Goal: Task Accomplishment & Management: Manage account settings

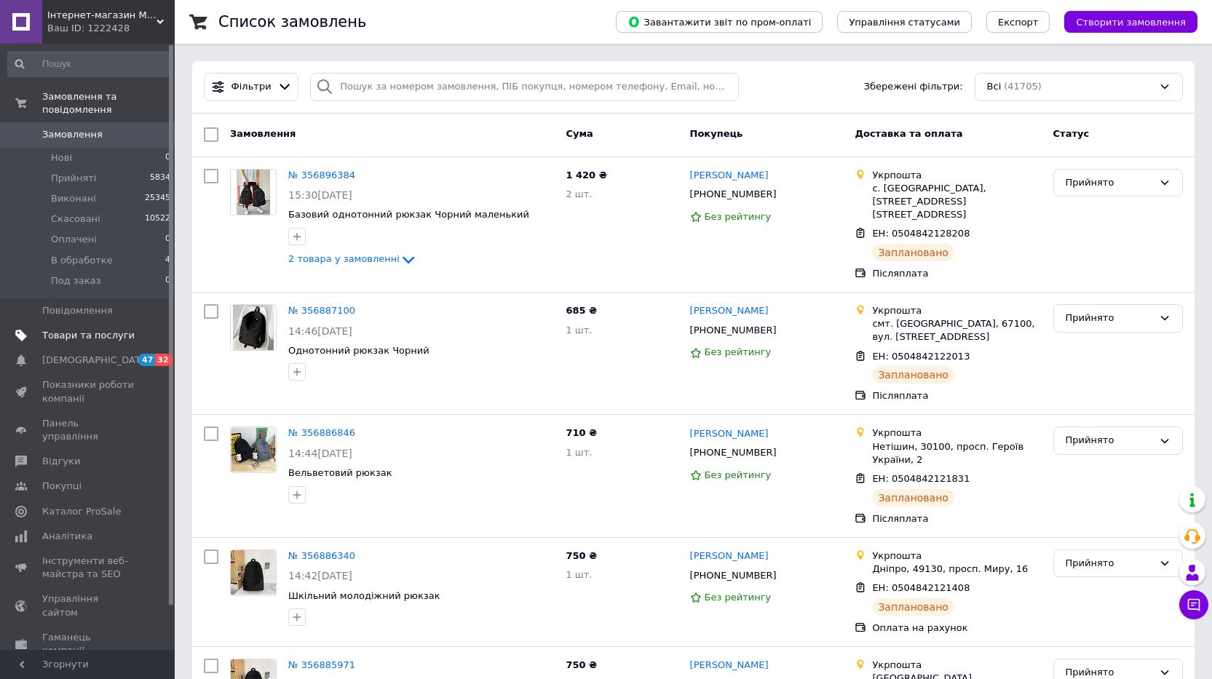
click at [112, 329] on span "Товари та послуги" at bounding box center [88, 335] width 92 height 13
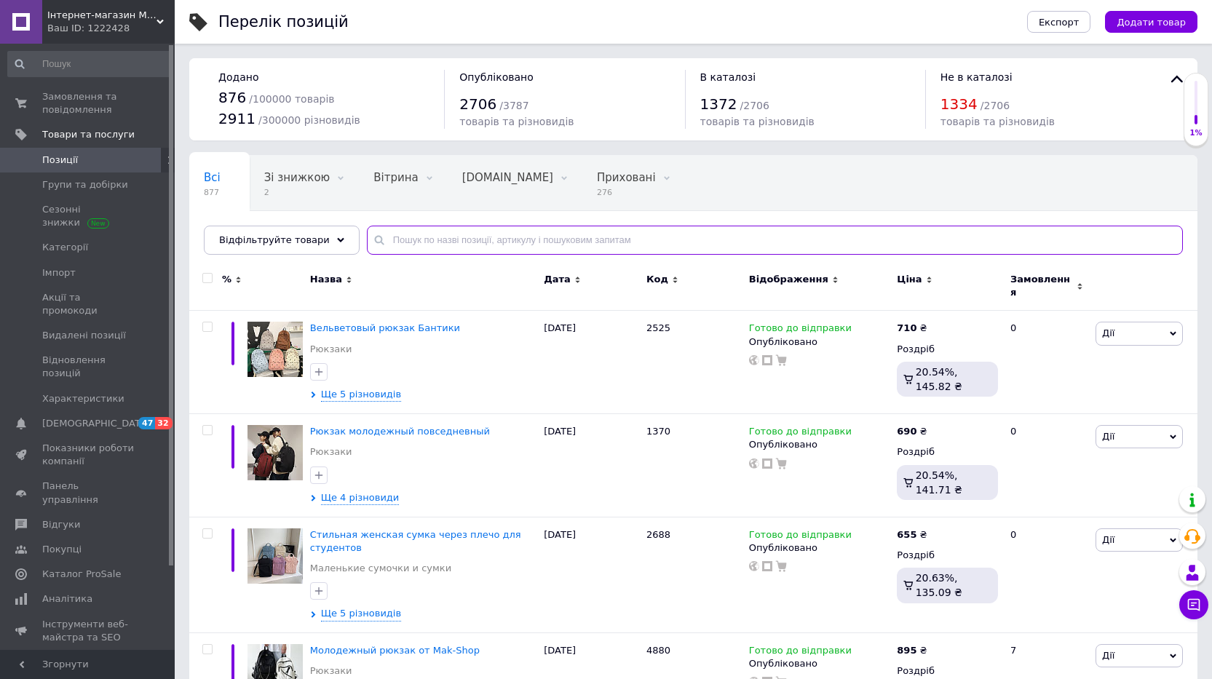
click at [399, 242] on input "text" at bounding box center [775, 240] width 816 height 29
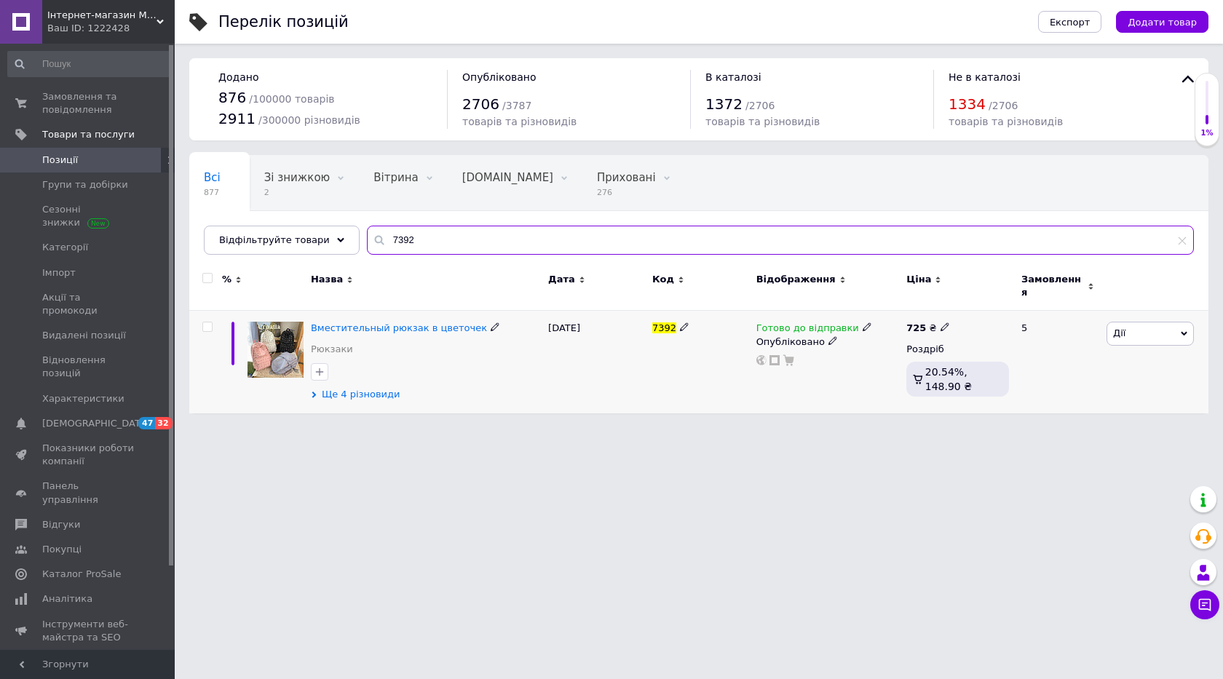
type input "7392"
click at [365, 391] on span "Ще 4 різновиди" at bounding box center [361, 394] width 79 height 13
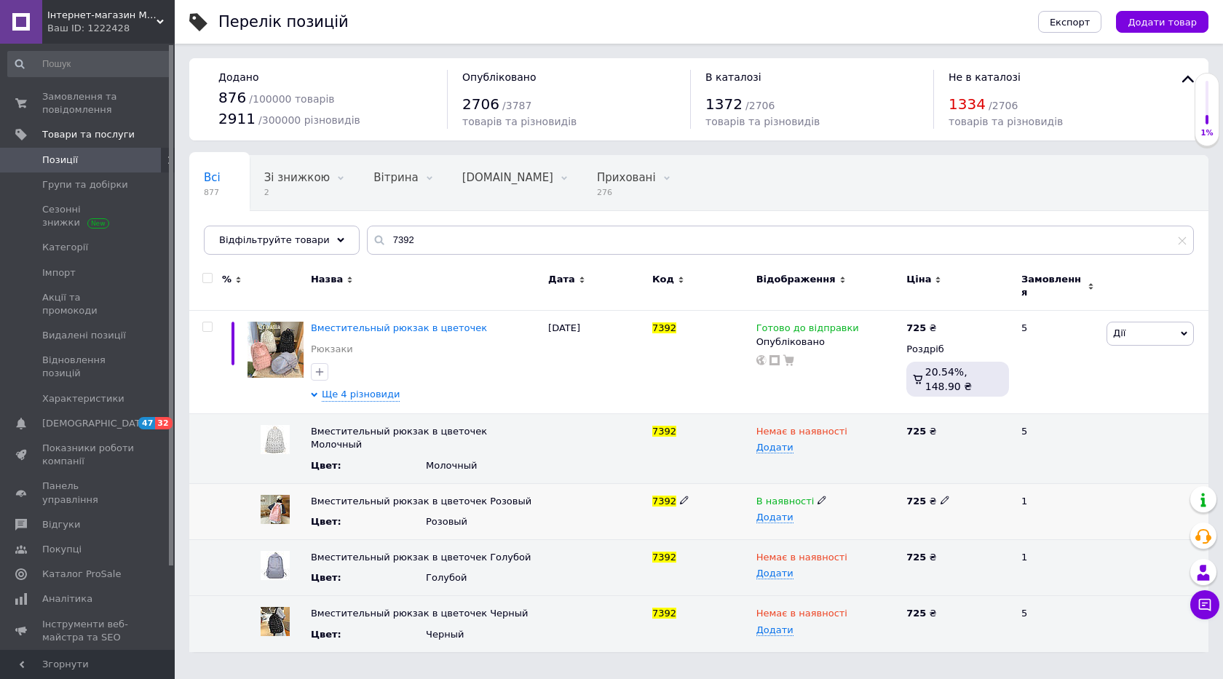
click at [818, 496] on icon at bounding box center [822, 500] width 9 height 9
click at [811, 519] on li "Немає в наявності" at bounding box center [825, 529] width 149 height 20
click at [863, 323] on icon at bounding box center [867, 327] width 9 height 9
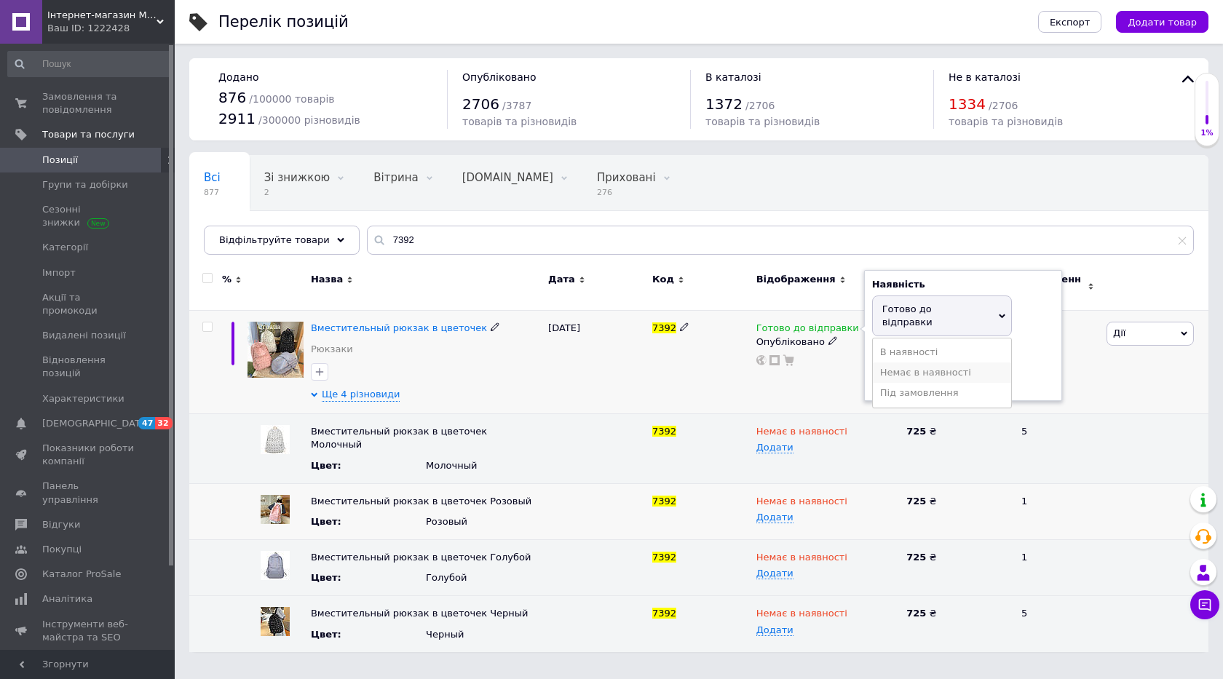
click at [896, 363] on li "Немає в наявності" at bounding box center [942, 373] width 138 height 20
click at [818, 372] on div "Готово до відправки Наявність Немає в наявності В наявності Під замовлення Гото…" at bounding box center [828, 362] width 151 height 103
